Goal: Task Accomplishment & Management: Manage account settings

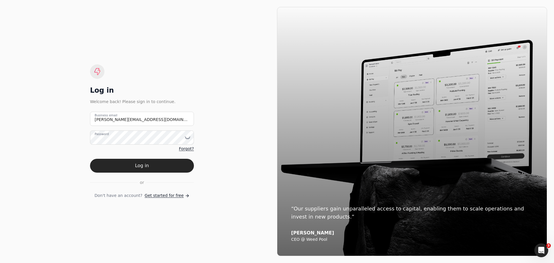
click at [155, 119] on email "[PERSON_NAME][EMAIL_ADDRESS][DOMAIN_NAME]" at bounding box center [142, 119] width 104 height 14
drag, startPoint x: 153, startPoint y: 121, endPoint x: 54, endPoint y: 122, distance: 99.8
click at [54, 122] on div "Log in Welcome back! Please sign in to continue. [PERSON_NAME][EMAIL_ADDRESS][D…" at bounding box center [142, 131] width 270 height 249
type email "[EMAIL_ADDRESS][DOMAIN_NAME]"
click at [188, 138] on icon at bounding box center [187, 137] width 5 height 2
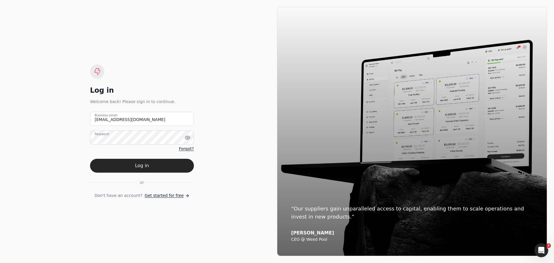
click at [228, 177] on div "Log in Welcome back! Please sign in to continue. [EMAIL_ADDRESS][DOMAIN_NAME] B…" at bounding box center [142, 131] width 270 height 249
click at [157, 164] on button "Log in" at bounding box center [142, 166] width 104 height 14
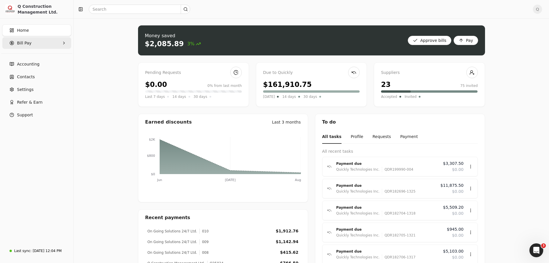
click at [65, 44] on icon "button" at bounding box center [64, 43] width 5 height 5
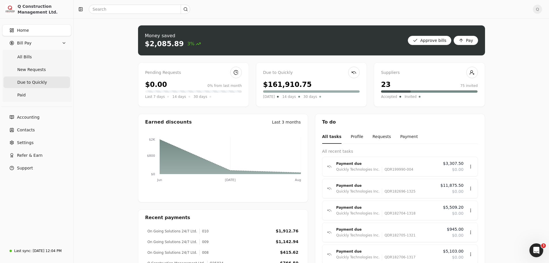
click at [37, 82] on span "Due to Quickly" at bounding box center [32, 82] width 30 height 6
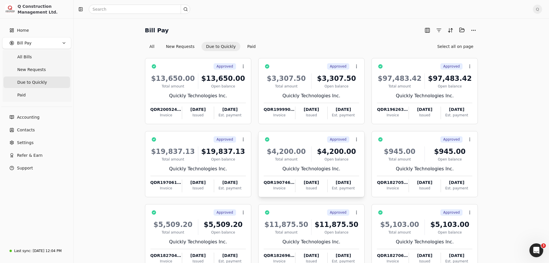
scroll to position [39, 0]
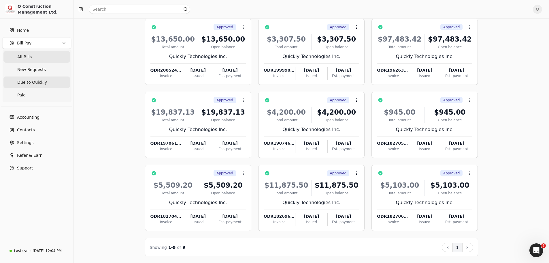
click at [28, 57] on span "All Bills" at bounding box center [24, 57] width 14 height 6
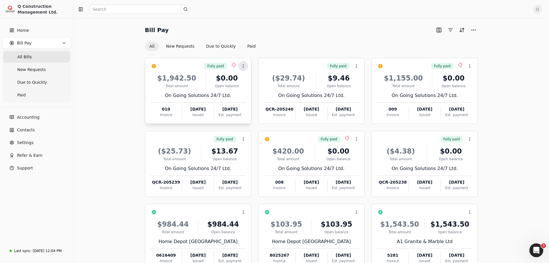
click at [244, 65] on icon at bounding box center [243, 66] width 5 height 5
click at [356, 65] on icon at bounding box center [356, 66] width 5 height 5
click at [540, 10] on span "Q" at bounding box center [537, 9] width 9 height 9
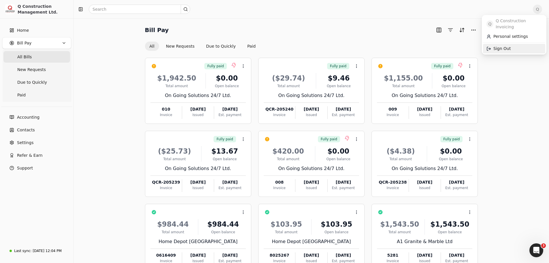
click at [503, 46] on span "Sign Out" at bounding box center [502, 49] width 17 height 6
